Goal: Information Seeking & Learning: Learn about a topic

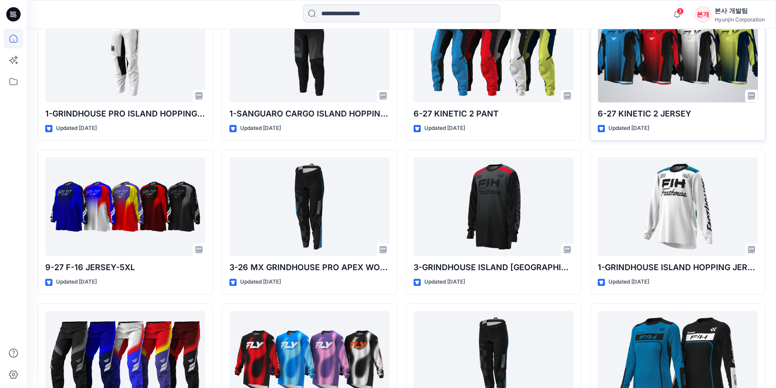
scroll to position [403, 0]
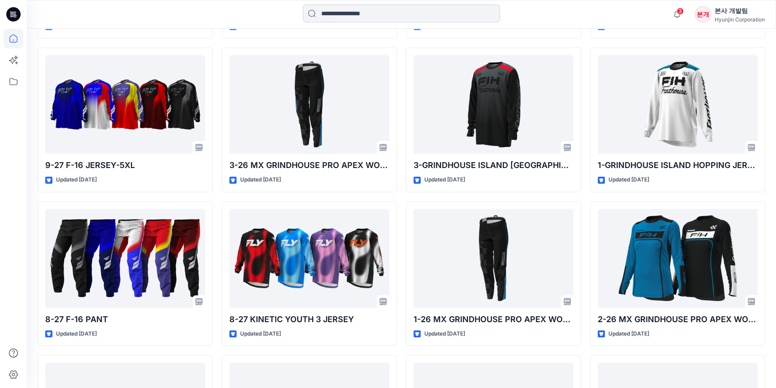
drag, startPoint x: 399, startPoint y: 11, endPoint x: 402, endPoint y: 4, distance: 7.4
click at [399, 11] on input at bounding box center [401, 13] width 197 height 18
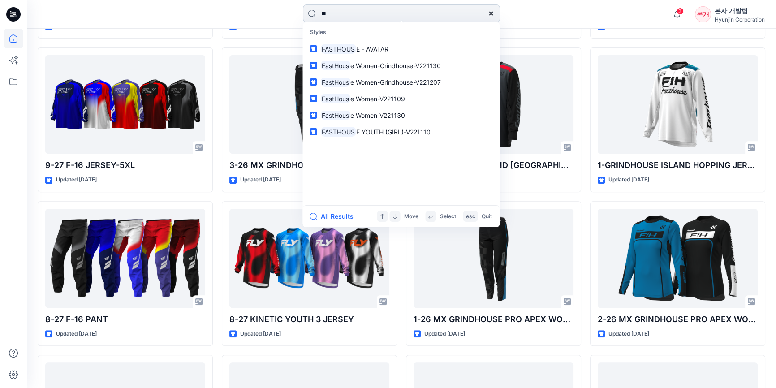
type input "*"
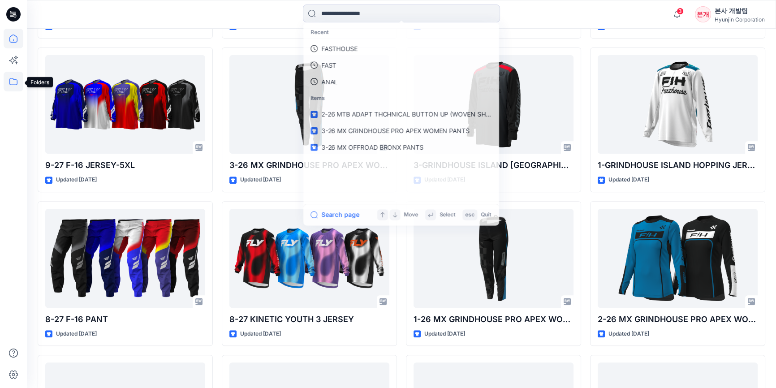
click at [5, 79] on icon at bounding box center [14, 82] width 20 height 20
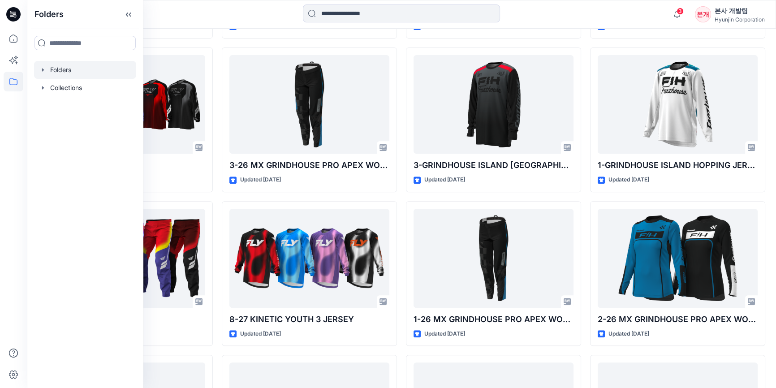
click at [45, 70] on icon "button" at bounding box center [42, 69] width 7 height 7
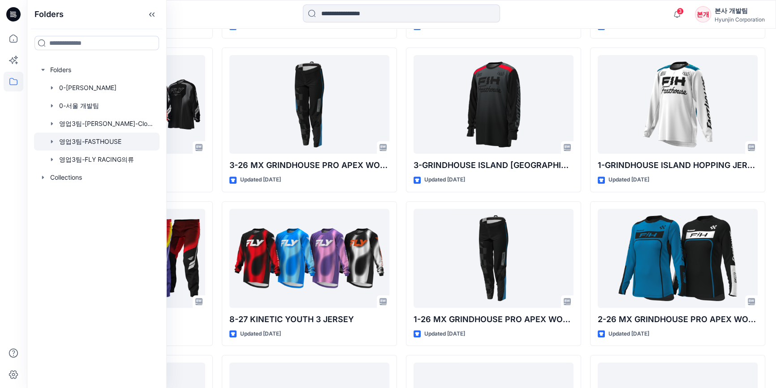
click at [52, 142] on icon "button" at bounding box center [52, 141] width 2 height 3
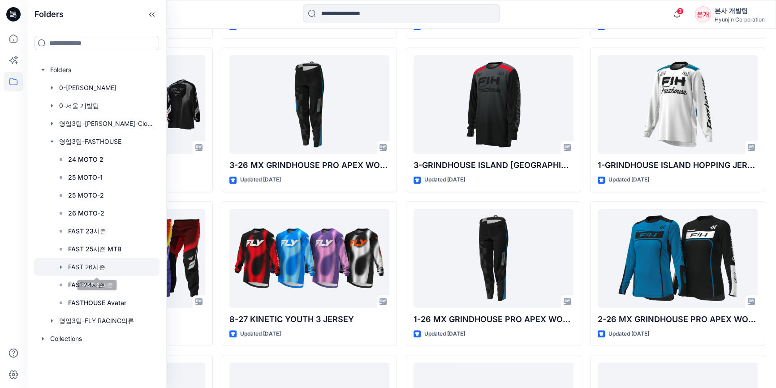
click at [103, 268] on div at bounding box center [96, 267] width 125 height 18
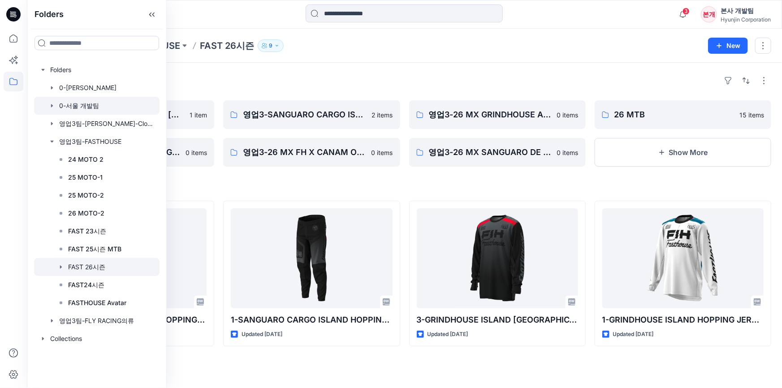
click at [52, 105] on icon "button" at bounding box center [52, 105] width 2 height 3
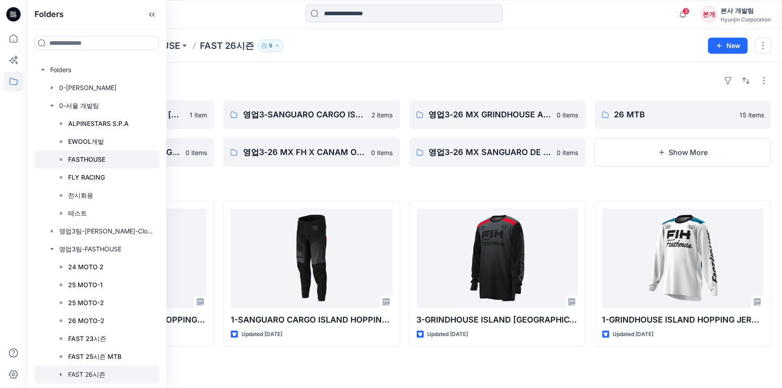
click at [63, 160] on icon at bounding box center [60, 159] width 7 height 7
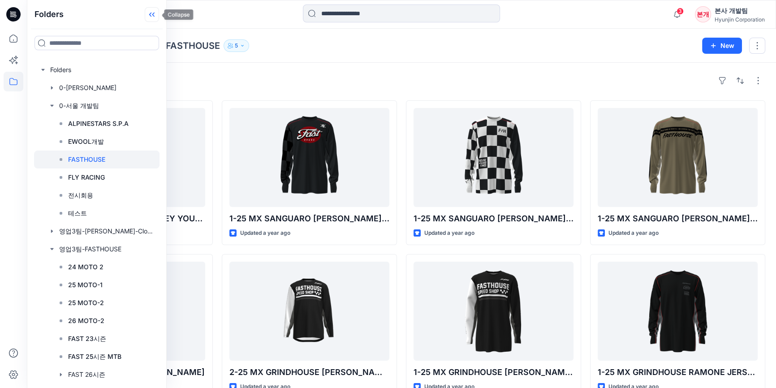
click at [155, 13] on icon at bounding box center [152, 14] width 14 height 15
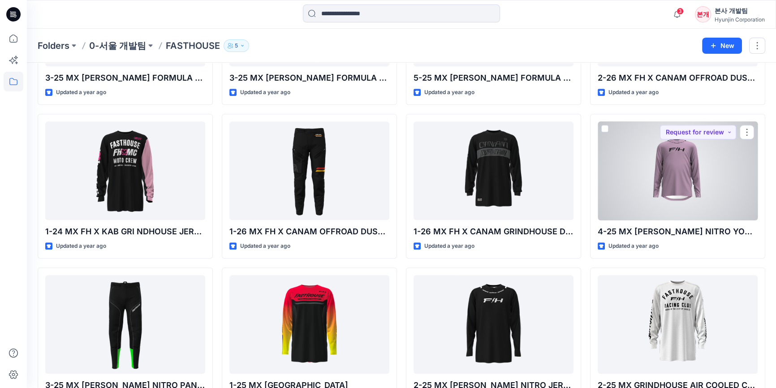
scroll to position [1097, 0]
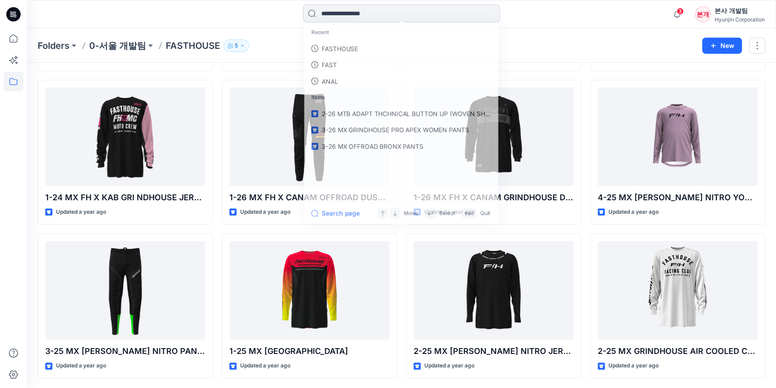
click at [387, 17] on input at bounding box center [401, 13] width 197 height 18
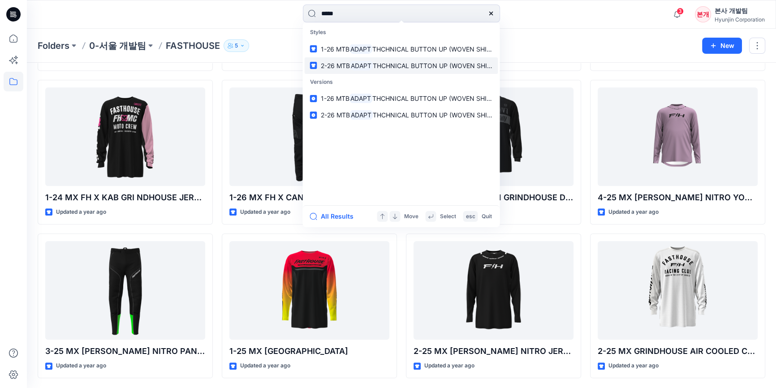
type input "*****"
click at [473, 69] on span "THCHNICAL BUTTON UP (WOVEN SHIRTS)" at bounding box center [437, 66] width 129 height 8
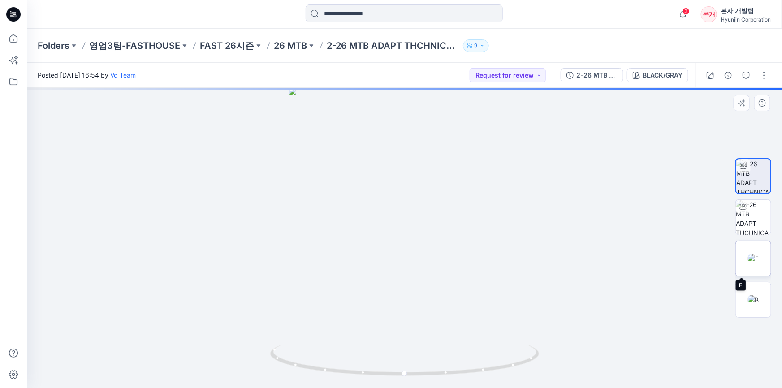
click at [752, 257] on img at bounding box center [752, 258] width 11 height 9
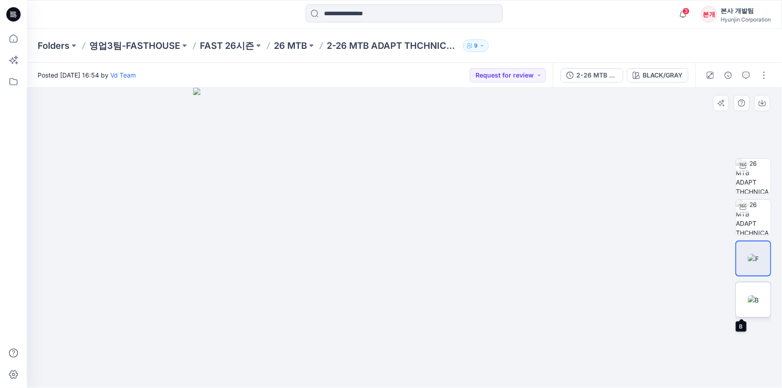
click at [759, 301] on img at bounding box center [752, 299] width 11 height 9
click at [752, 262] on img at bounding box center [752, 258] width 11 height 9
click at [752, 225] on img at bounding box center [752, 217] width 35 height 35
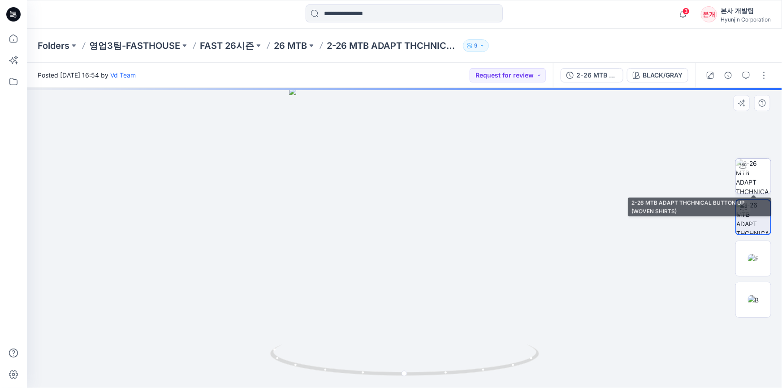
click at [754, 181] on img at bounding box center [752, 176] width 35 height 35
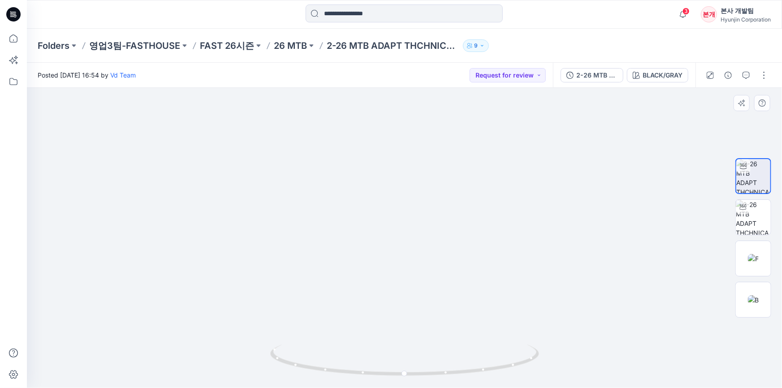
drag, startPoint x: 370, startPoint y: 337, endPoint x: 442, endPoint y: 131, distance: 218.1
click at [442, 131] on img at bounding box center [404, 28] width 555 height 720
drag, startPoint x: 294, startPoint y: 219, endPoint x: 327, endPoint y: 229, distance: 34.6
click at [327, 229] on img at bounding box center [404, 33] width 555 height 709
drag, startPoint x: 416, startPoint y: 378, endPoint x: 491, endPoint y: 379, distance: 75.3
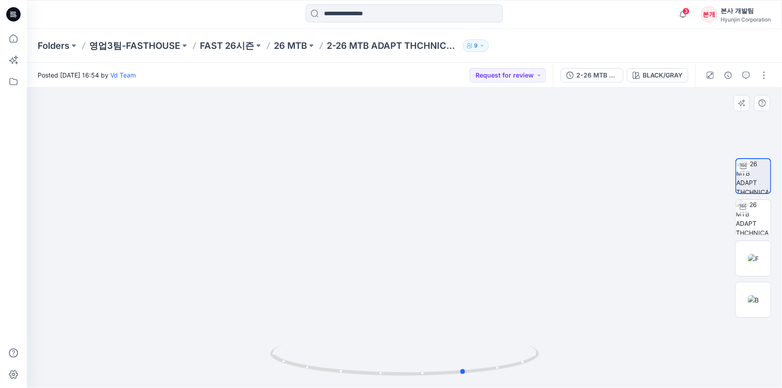
click at [491, 379] on div at bounding box center [404, 365] width 269 height 45
drag, startPoint x: 344, startPoint y: 240, endPoint x: 378, endPoint y: 249, distance: 35.9
drag, startPoint x: 410, startPoint y: 251, endPoint x: 402, endPoint y: 276, distance: 26.5
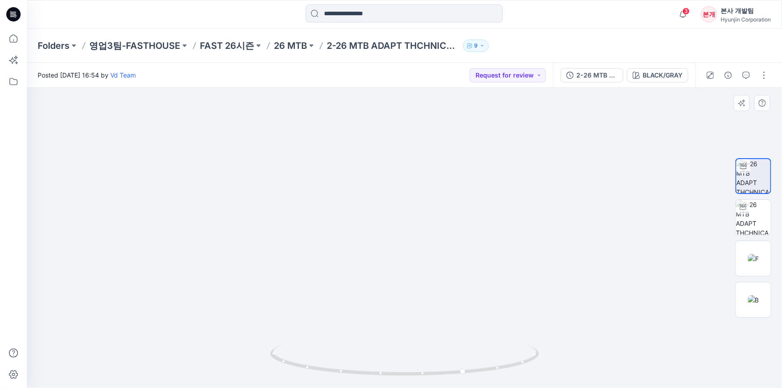
drag, startPoint x: 459, startPoint y: 376, endPoint x: 421, endPoint y: 386, distance: 39.6
click at [421, 386] on div at bounding box center [404, 365] width 269 height 45
drag, startPoint x: 395, startPoint y: 241, endPoint x: 504, endPoint y: 238, distance: 109.8
click at [504, 238] on img at bounding box center [404, 232] width 240 height 312
drag, startPoint x: 497, startPoint y: 369, endPoint x: 199, endPoint y: 342, distance: 299.1
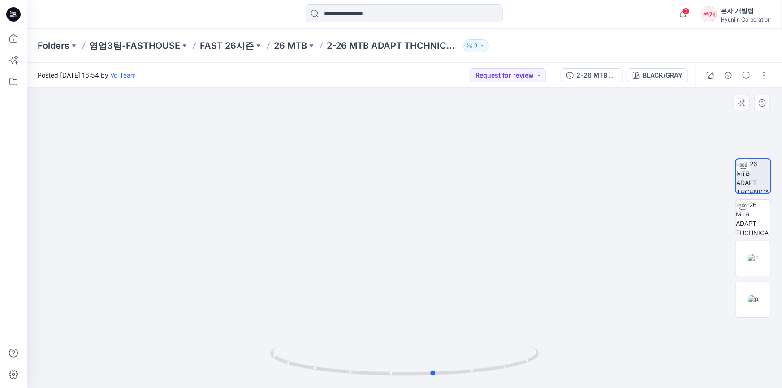
click at [199, 342] on div at bounding box center [404, 238] width 755 height 300
drag, startPoint x: 430, startPoint y: 328, endPoint x: 430, endPoint y: 360, distance: 31.8
click at [430, 360] on div at bounding box center [404, 238] width 755 height 300
drag, startPoint x: 387, startPoint y: 145, endPoint x: 377, endPoint y: 304, distance: 158.9
click at [377, 304] on img at bounding box center [405, 131] width 672 height 513
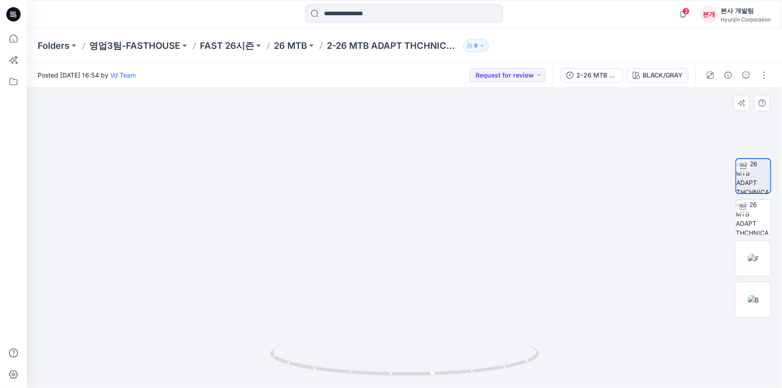
drag, startPoint x: 443, startPoint y: 130, endPoint x: 452, endPoint y: 210, distance: 79.8
click at [452, 210] on img at bounding box center [405, 151] width 672 height 474
drag, startPoint x: 497, startPoint y: 132, endPoint x: 517, endPoint y: 201, distance: 71.7
click at [517, 201] on img at bounding box center [405, 205] width 672 height 365
drag, startPoint x: 402, startPoint y: 127, endPoint x: 400, endPoint y: 154, distance: 26.9
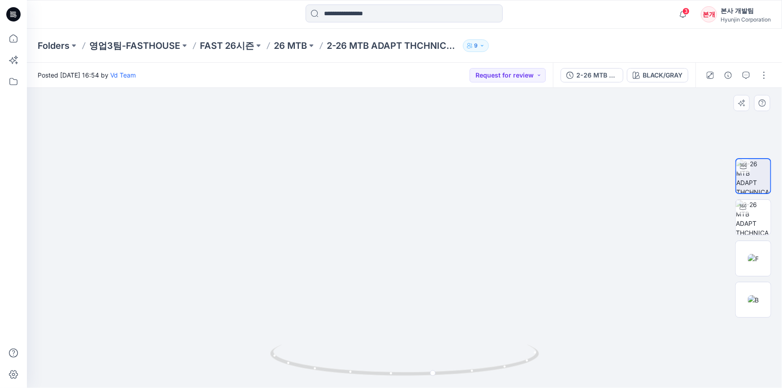
click at [400, 154] on img at bounding box center [405, 219] width 672 height 338
drag, startPoint x: 602, startPoint y: 245, endPoint x: 578, endPoint y: 191, distance: 59.6
click at [604, 79] on div "Posted [DATE] 16:54 by Vd Team Request for review 2-26 MTB ADAPT THCHNICAL BUTT…" at bounding box center [404, 225] width 755 height 325
drag, startPoint x: 540, startPoint y: 318, endPoint x: 520, endPoint y: 105, distance: 214.1
click at [520, 105] on img at bounding box center [405, 7] width 672 height 761
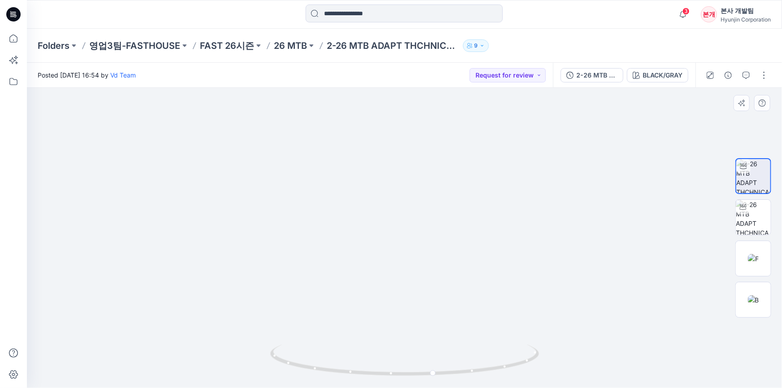
drag, startPoint x: 309, startPoint y: 305, endPoint x: 412, endPoint y: 270, distance: 108.5
drag, startPoint x: 461, startPoint y: 155, endPoint x: 470, endPoint y: 309, distance: 154.3
click at [470, 314] on img at bounding box center [405, 66] width 672 height 643
drag, startPoint x: 475, startPoint y: 132, endPoint x: 471, endPoint y: 301, distance: 169.8
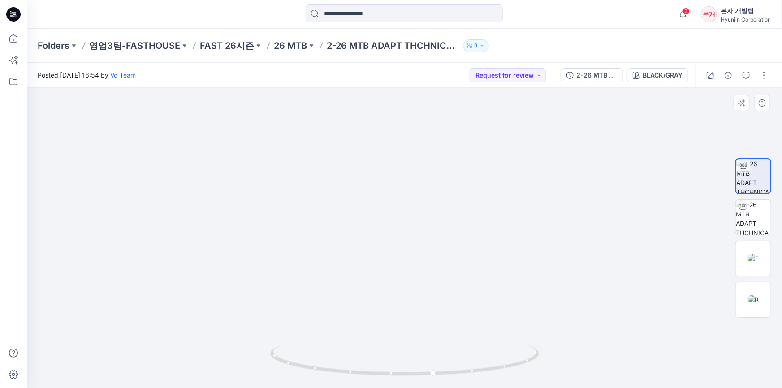
click at [468, 301] on img at bounding box center [405, 66] width 672 height 643
drag, startPoint x: 452, startPoint y: 170, endPoint x: 442, endPoint y: 229, distance: 59.6
click at [442, 229] on img at bounding box center [405, 183] width 672 height 408
drag, startPoint x: 171, startPoint y: 193, endPoint x: 203, endPoint y: 244, distance: 59.4
click at [203, 244] on img at bounding box center [405, 209] width 672 height 358
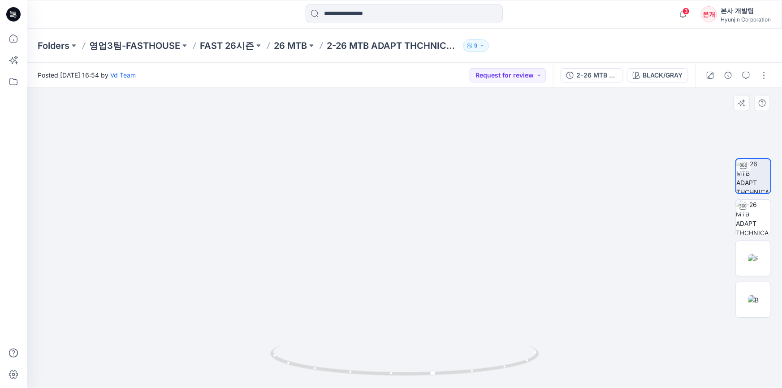
drag, startPoint x: 396, startPoint y: 255, endPoint x: 488, endPoint y: 267, distance: 92.7
drag, startPoint x: 374, startPoint y: 283, endPoint x: 409, endPoint y: 289, distance: 36.2
click at [409, 289] on img at bounding box center [405, 215] width 672 height 344
drag, startPoint x: 533, startPoint y: 292, endPoint x: 541, endPoint y: 230, distance: 63.3
click at [537, 220] on img at bounding box center [405, 189] width 672 height 398
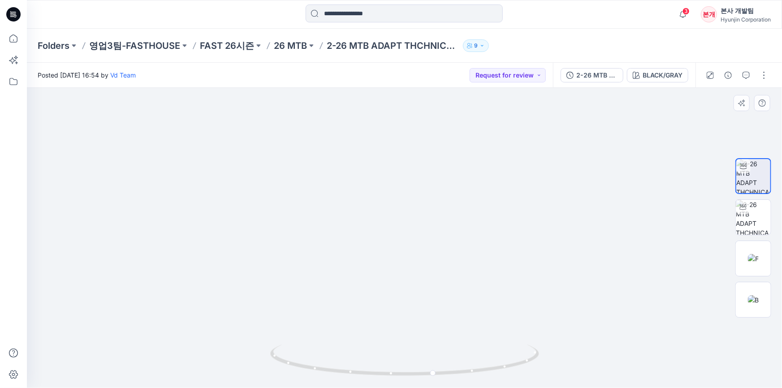
drag, startPoint x: 483, startPoint y: 255, endPoint x: 382, endPoint y: 270, distance: 101.8
click at [382, 270] on img at bounding box center [405, 187] width 672 height 399
drag, startPoint x: 548, startPoint y: 311, endPoint x: 525, endPoint y: 150, distance: 162.3
click at [525, 143] on img at bounding box center [405, 114] width 672 height 547
drag, startPoint x: 455, startPoint y: 306, endPoint x: 429, endPoint y: 143, distance: 165.0
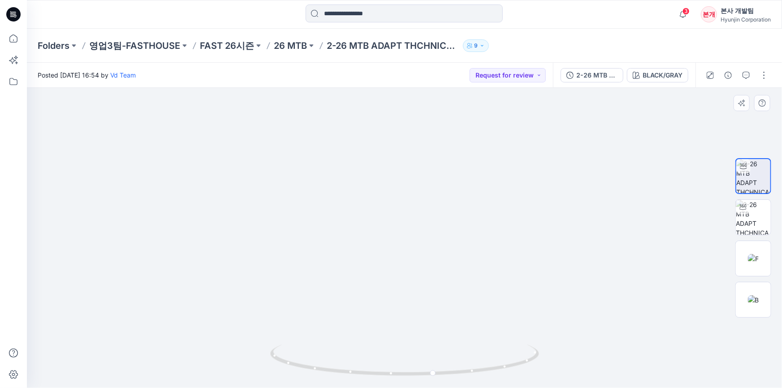
click at [429, 143] on img at bounding box center [405, 23] width 672 height 730
drag, startPoint x: 374, startPoint y: 320, endPoint x: 340, endPoint y: 150, distance: 173.5
drag, startPoint x: 269, startPoint y: 197, endPoint x: 301, endPoint y: 197, distance: 32.7
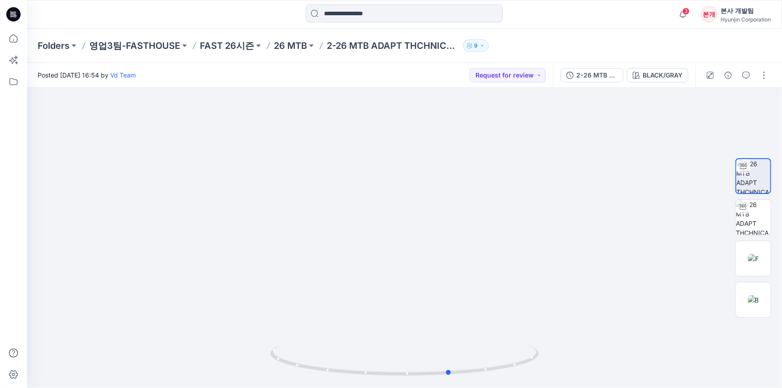
drag, startPoint x: 391, startPoint y: 372, endPoint x: 407, endPoint y: 374, distance: 15.3
click at [408, 374] on icon at bounding box center [405, 361] width 271 height 34
click at [756, 214] on img at bounding box center [752, 217] width 35 height 35
drag, startPoint x: 429, startPoint y: 378, endPoint x: 487, endPoint y: 372, distance: 59.1
click at [487, 372] on div at bounding box center [404, 238] width 755 height 300
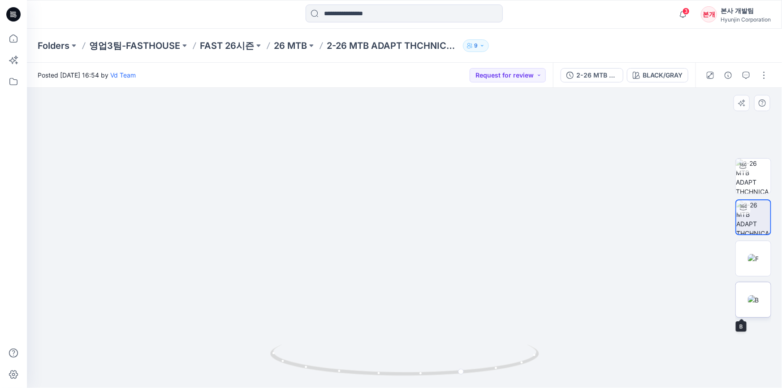
click at [750, 300] on img at bounding box center [752, 299] width 11 height 9
click at [748, 261] on img at bounding box center [752, 258] width 11 height 9
drag, startPoint x: 546, startPoint y: 345, endPoint x: 524, endPoint y: 168, distance: 179.2
click at [524, 168] on img at bounding box center [382, 63] width 915 height 650
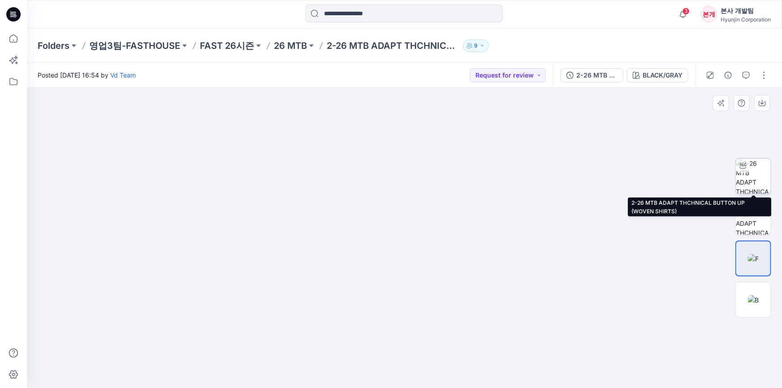
click at [752, 180] on img at bounding box center [752, 176] width 35 height 35
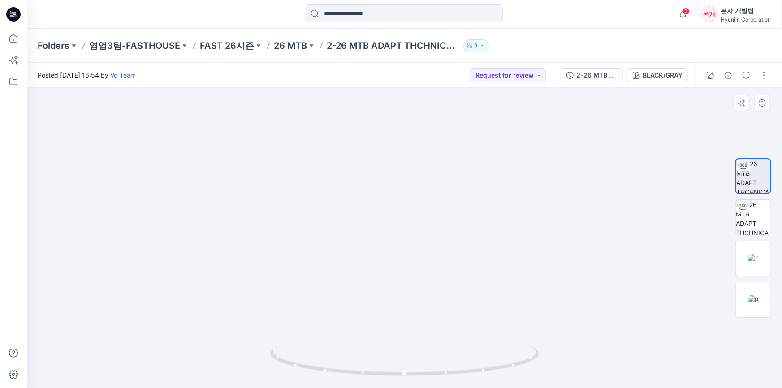
drag, startPoint x: 372, startPoint y: 328, endPoint x: 365, endPoint y: 136, distance: 192.3
drag, startPoint x: 410, startPoint y: 373, endPoint x: 459, endPoint y: 370, distance: 48.9
click at [459, 370] on circle at bounding box center [457, 371] width 5 height 5
drag, startPoint x: 372, startPoint y: 345, endPoint x: 372, endPoint y: 210, distance: 134.4
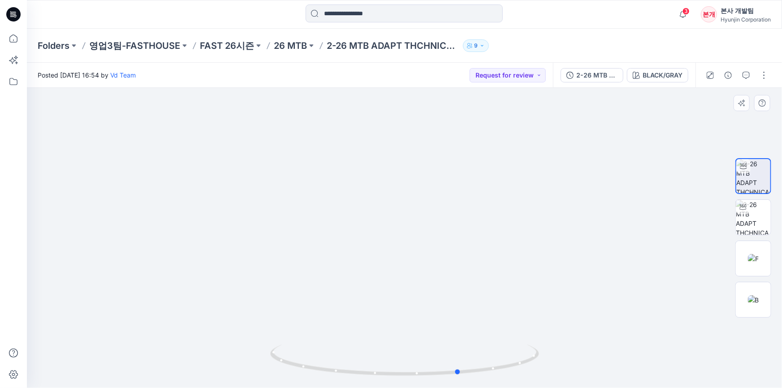
click at [372, 210] on div at bounding box center [404, 238] width 755 height 300
